Goal: Navigation & Orientation: Find specific page/section

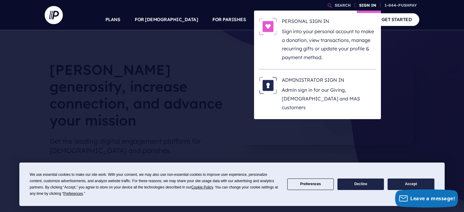
click at [366, 5] on link "SIGN IN" at bounding box center [368, 5] width 22 height 11
click at [368, 7] on link "SIGN IN" at bounding box center [368, 5] width 22 height 11
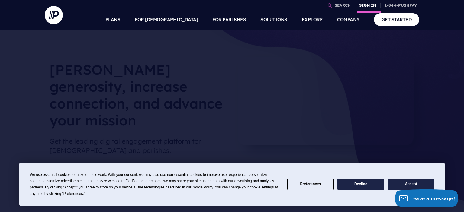
click at [367, 5] on link "SIGN IN" at bounding box center [368, 5] width 22 height 11
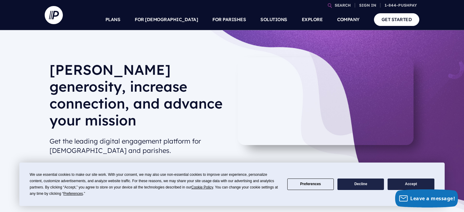
click at [408, 186] on button "Accept" at bounding box center [411, 185] width 47 height 12
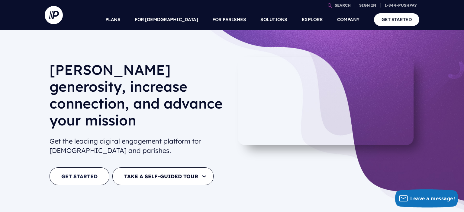
click at [79, 168] on link "GET STARTED" at bounding box center [80, 177] width 60 height 18
click at [302, 44] on div "Foster generosity, increase connection, and advance your mission Get the leadin…" at bounding box center [232, 124] width 464 height 189
click at [262, 53] on div "Foster generosity, increase connection, and advance your mission Get the leadin…" at bounding box center [232, 124] width 464 height 189
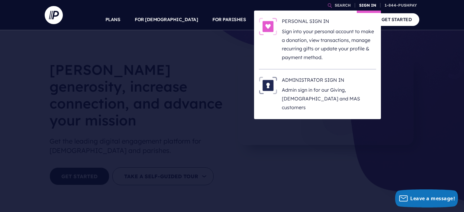
click at [370, 6] on link "SIGN IN" at bounding box center [368, 5] width 22 height 11
click at [304, 26] on h6 "PERSONAL SIGN IN" at bounding box center [329, 22] width 94 height 9
